Goal: Obtain resource: Obtain resource

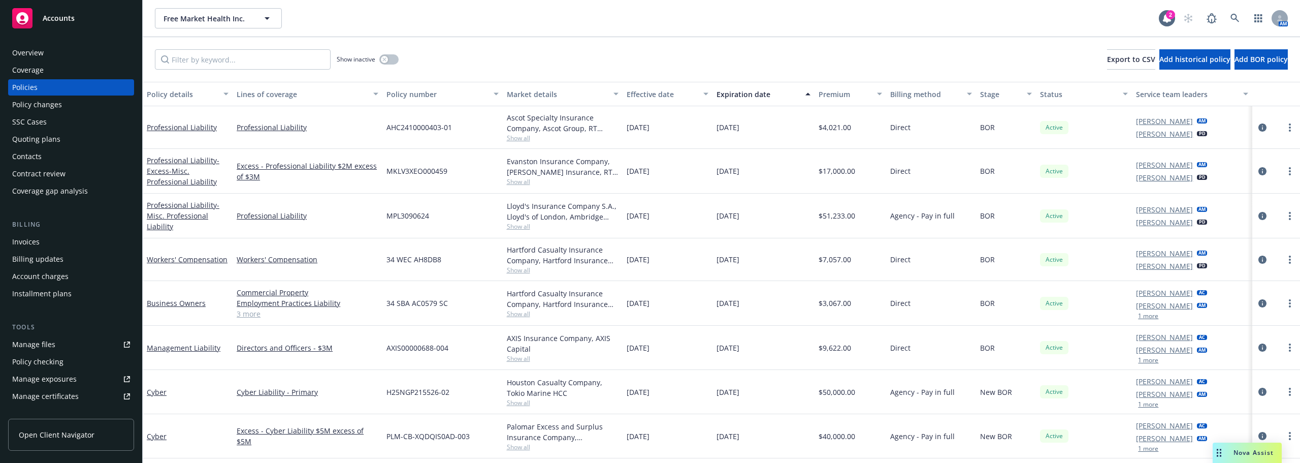
click at [210, 36] on div "Free Market Health Inc. Free Market Health Inc. 2 AM" at bounding box center [721, 18] width 1157 height 37
click at [211, 24] on button "Free Market Health Inc." at bounding box center [218, 18] width 127 height 20
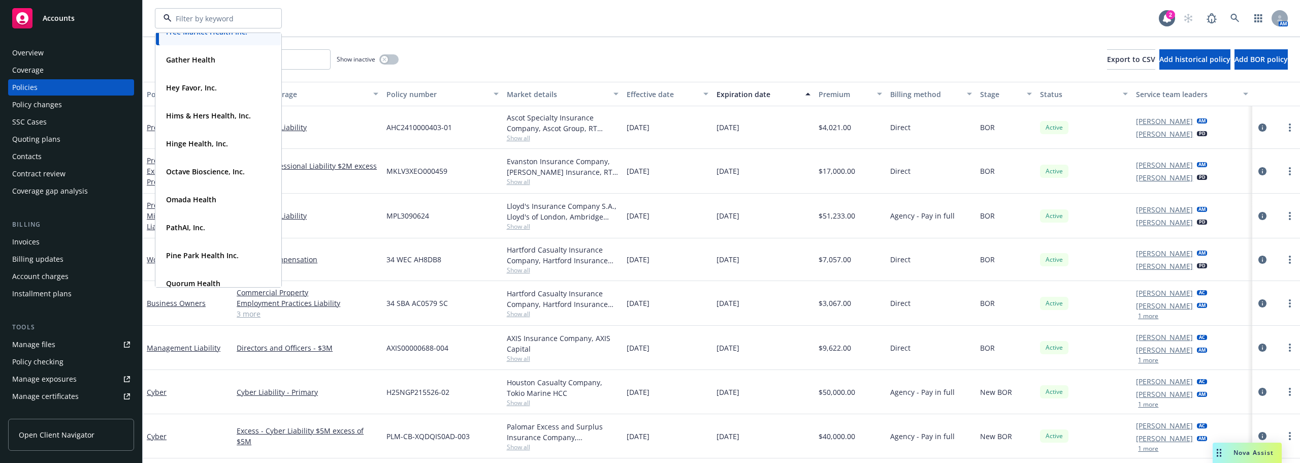
scroll to position [254, 0]
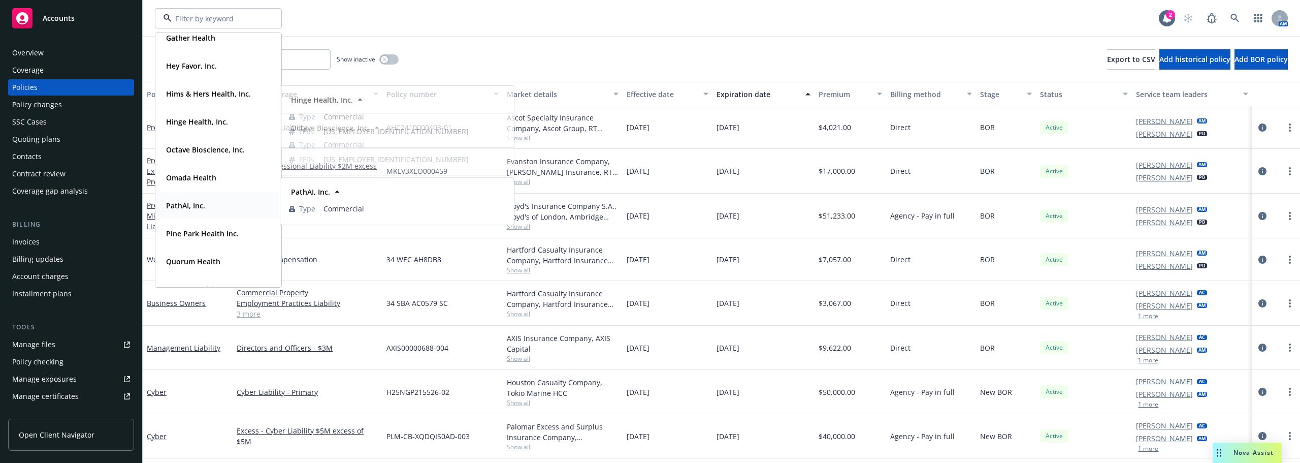
click at [208, 203] on div "PathAI, Inc." at bounding box center [218, 205] width 113 height 15
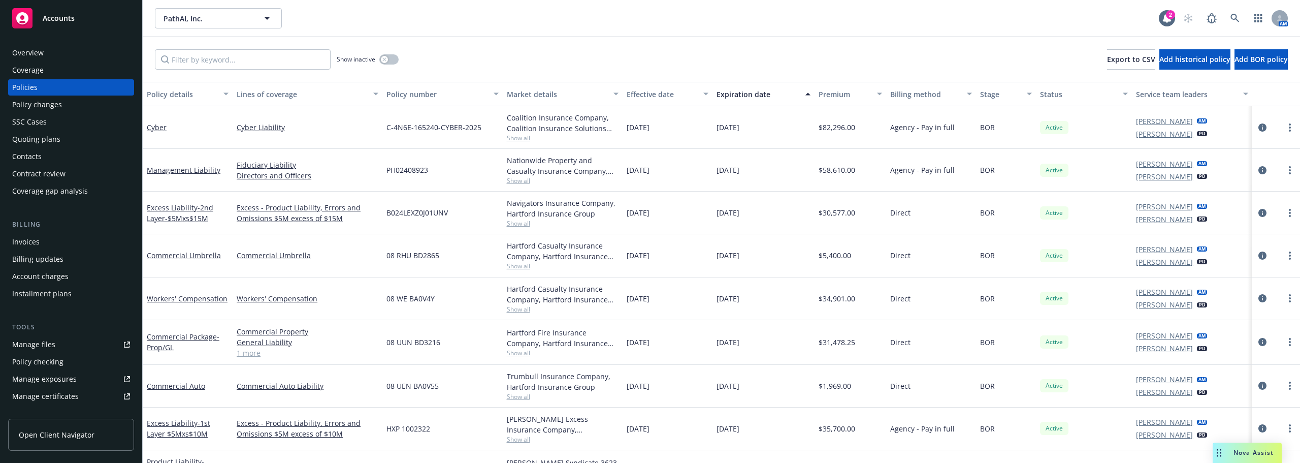
scroll to position [75, 0]
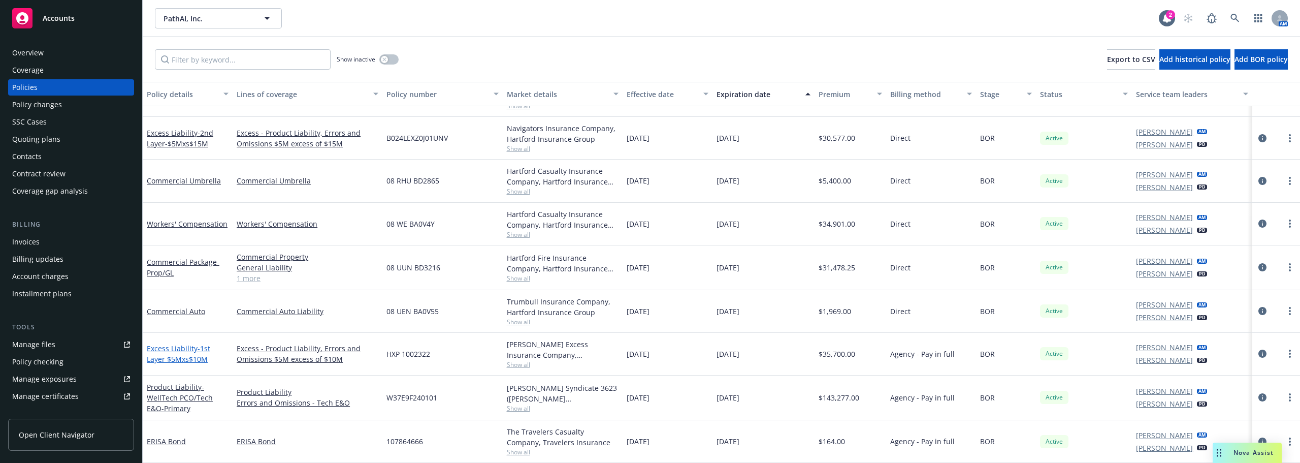
click at [190, 349] on link "Excess Liability - 1st Layer $5Mxs$10M" at bounding box center [178, 353] width 63 height 20
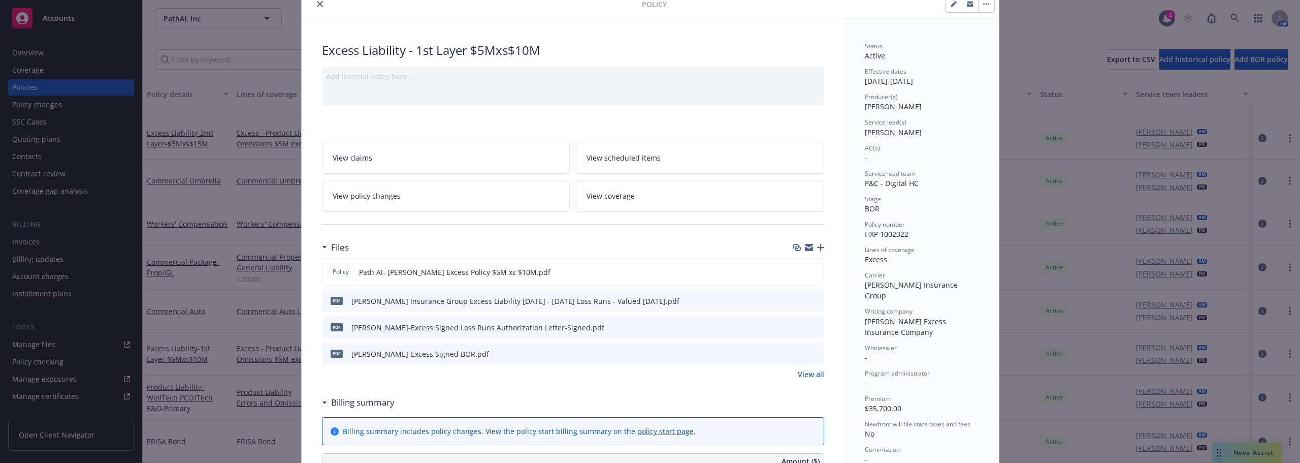
scroll to position [51, 0]
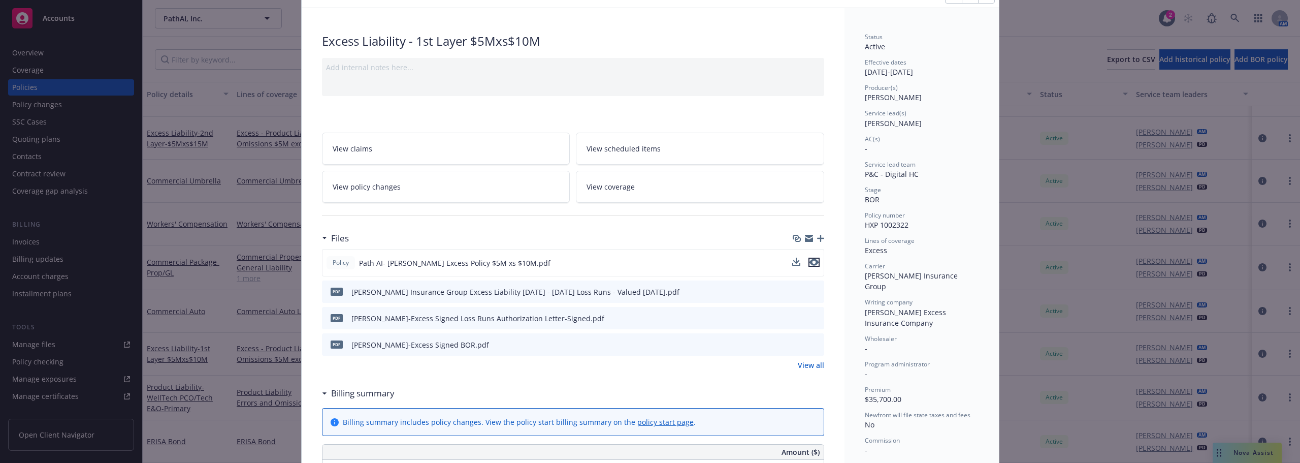
click at [814, 262] on icon "preview file" at bounding box center [813, 261] width 9 height 7
